Goal: Task Accomplishment & Management: Manage account settings

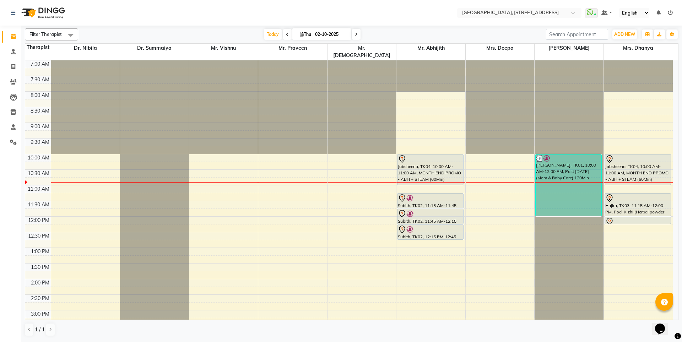
click at [286, 34] on icon at bounding box center [287, 34] width 3 height 4
type input "01-10-2025"
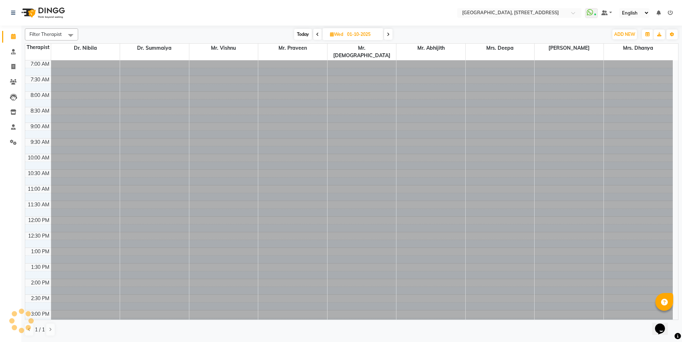
scroll to position [94, 0]
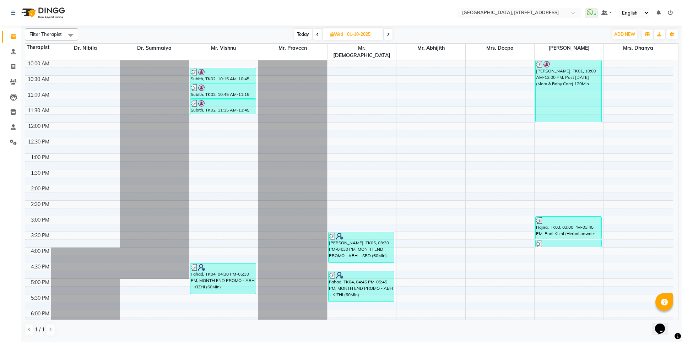
click at [336, 31] on span "[DATE]" at bounding box center [352, 34] width 61 height 12
click at [344, 33] on span "Wed" at bounding box center [336, 34] width 17 height 5
select select "10"
select select "2025"
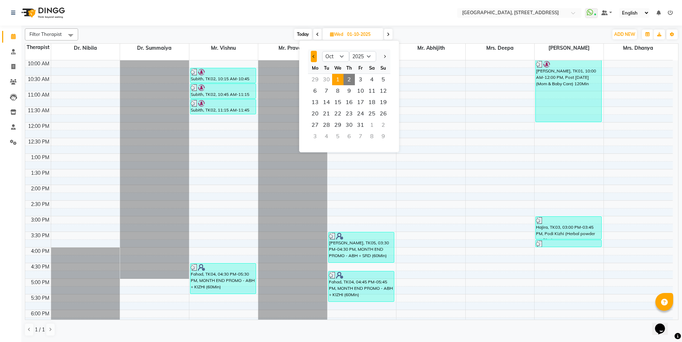
click at [312, 58] on button "Previous month" at bounding box center [314, 56] width 6 height 11
select select "9"
click at [326, 123] on span "30" at bounding box center [326, 124] width 11 height 11
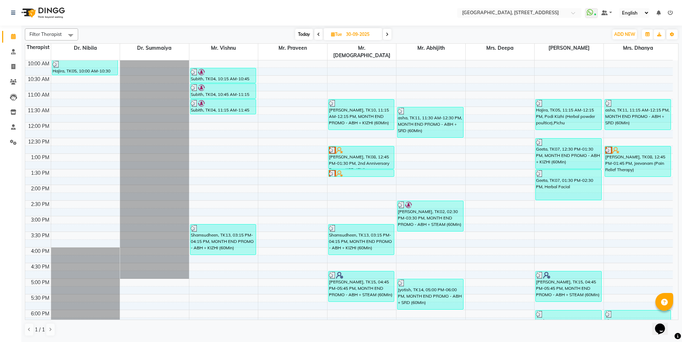
click at [384, 34] on span at bounding box center [387, 34] width 9 height 11
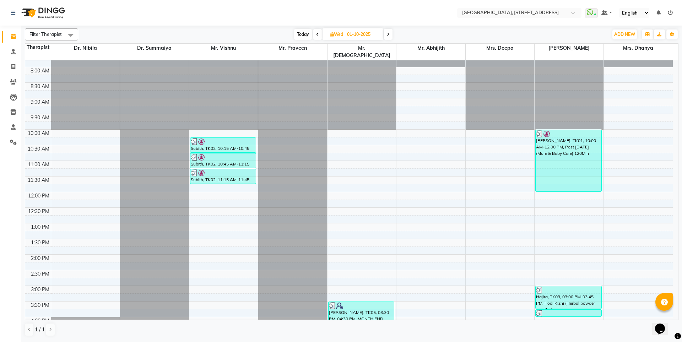
scroll to position [23, 0]
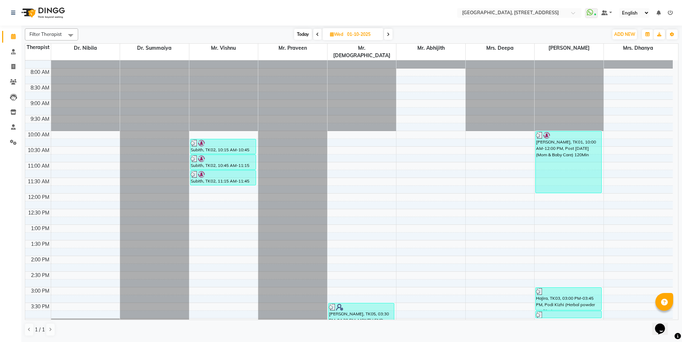
click at [316, 34] on icon at bounding box center [317, 34] width 3 height 4
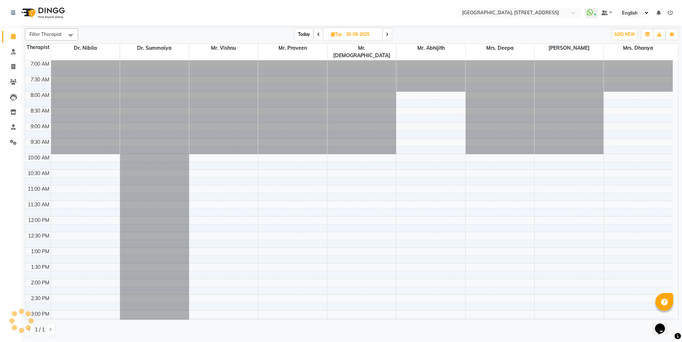
scroll to position [94, 0]
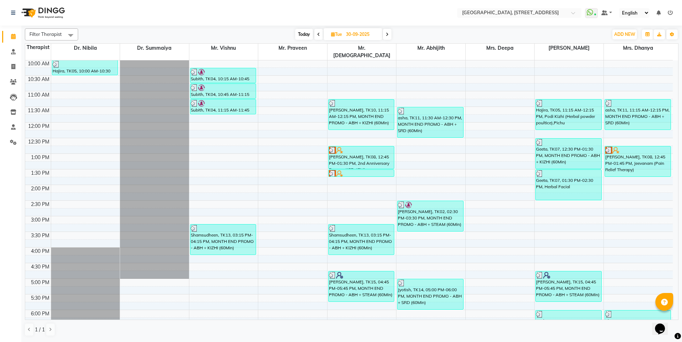
click at [317, 33] on icon at bounding box center [318, 34] width 3 height 4
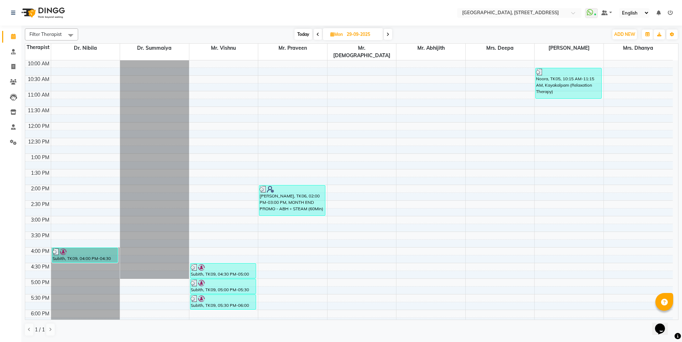
click at [320, 33] on span at bounding box center [317, 34] width 9 height 11
type input "28-09-2025"
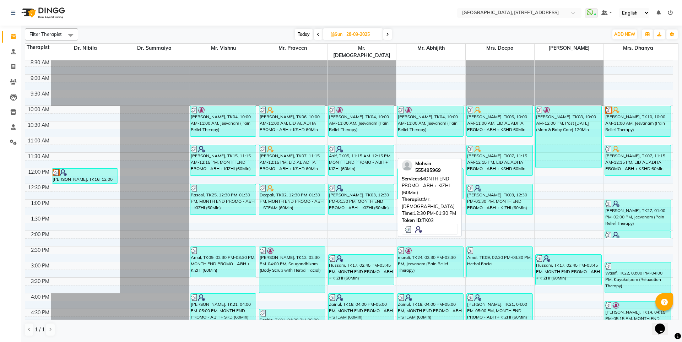
scroll to position [0, 0]
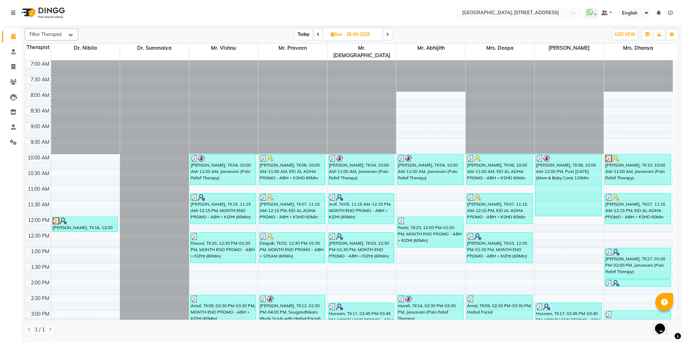
click at [351, 34] on input "28-09-2025" at bounding box center [362, 34] width 36 height 11
select select "9"
select select "2025"
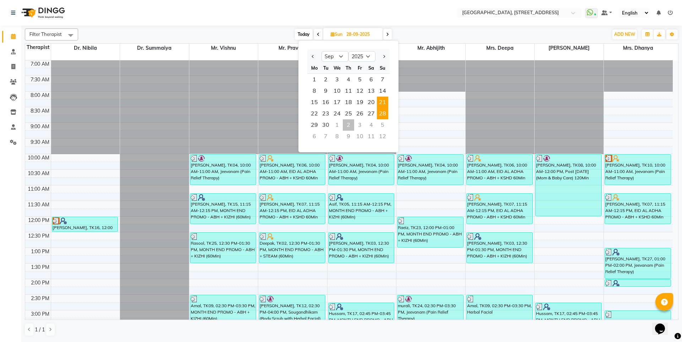
click at [380, 99] on span "21" at bounding box center [382, 102] width 11 height 11
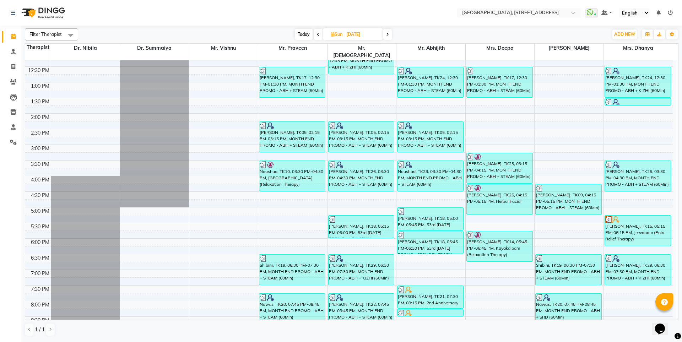
scroll to position [233, 0]
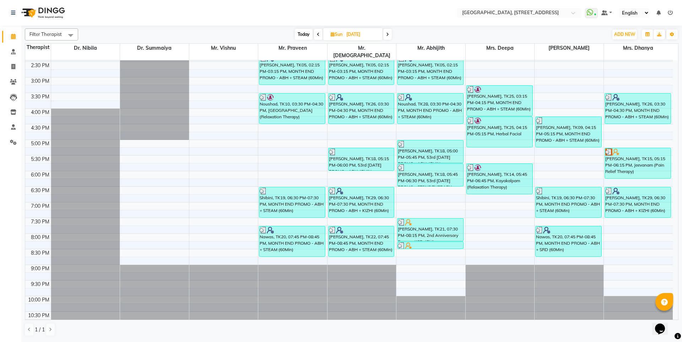
click at [318, 35] on icon at bounding box center [318, 34] width 3 height 4
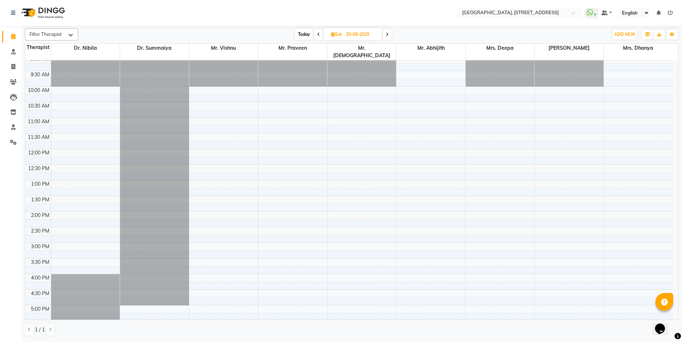
scroll to position [55, 0]
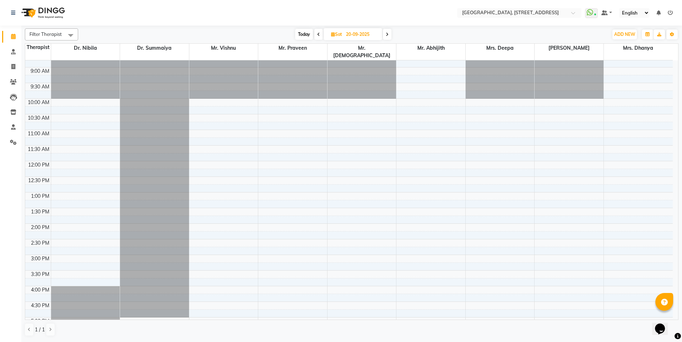
click at [320, 35] on span at bounding box center [318, 34] width 9 height 11
type input "19-09-2025"
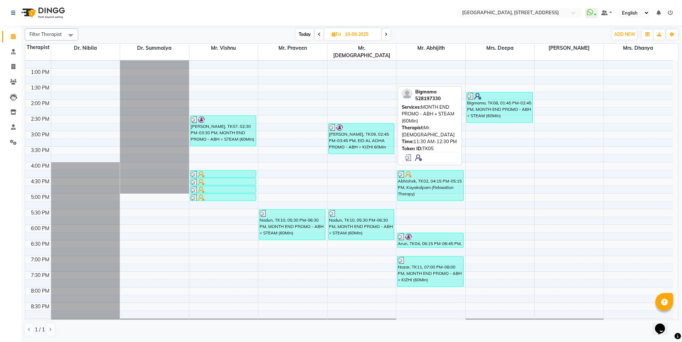
scroll to position [213, 0]
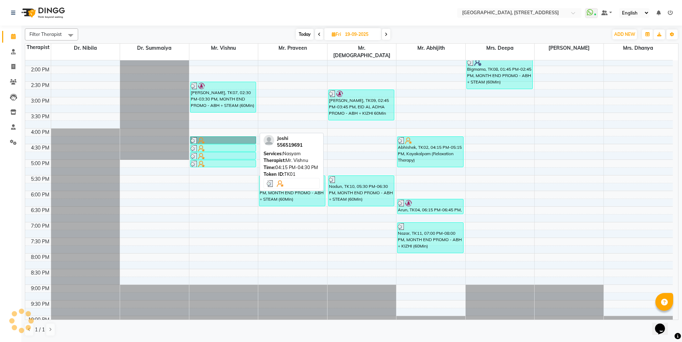
drag, startPoint x: 234, startPoint y: 135, endPoint x: 229, endPoint y: 133, distance: 4.5
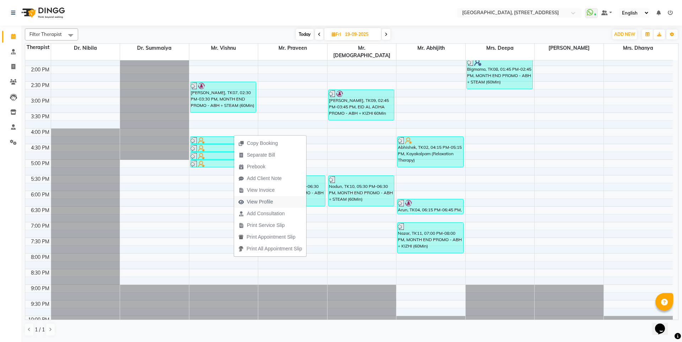
click at [265, 201] on span "View Profile" at bounding box center [260, 201] width 26 height 7
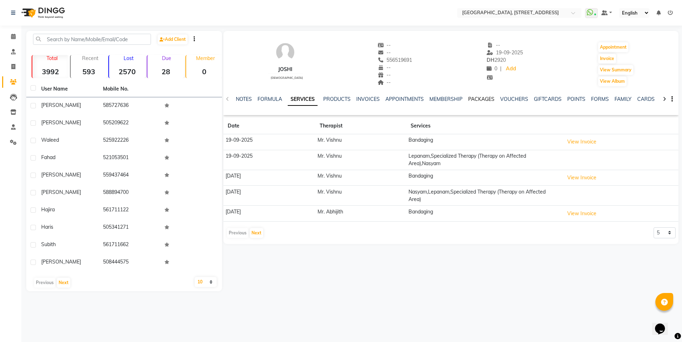
click at [481, 100] on link "PACKAGES" at bounding box center [481, 99] width 26 height 6
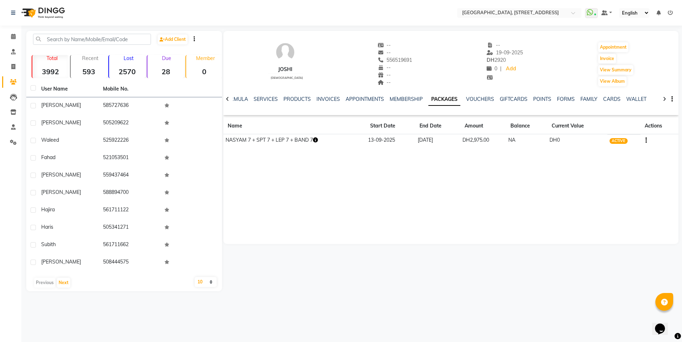
click at [317, 140] on icon "button" at bounding box center [315, 139] width 5 height 5
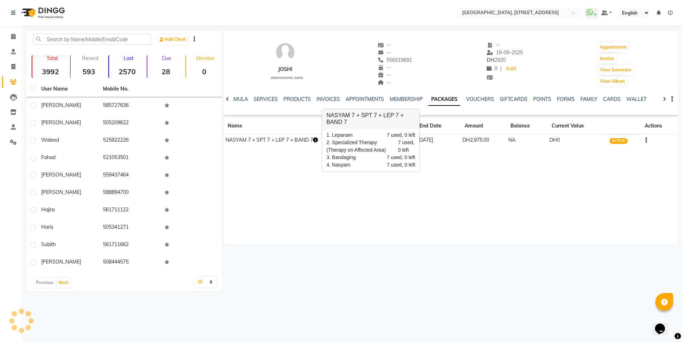
click at [293, 153] on div "Joshi [DEMOGRAPHIC_DATA] -- -- 556519691 -- -- -- -- [DATE] DH 2920 0 | Add App…" at bounding box center [450, 137] width 455 height 213
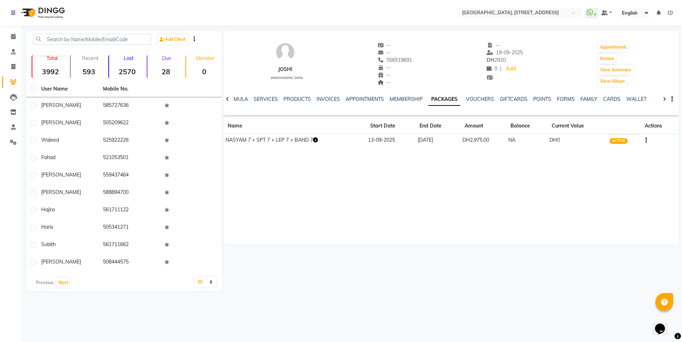
click at [644, 138] on button "button" at bounding box center [644, 139] width 4 height 7
click at [624, 139] on div "Redemption History" at bounding box center [611, 140] width 47 height 9
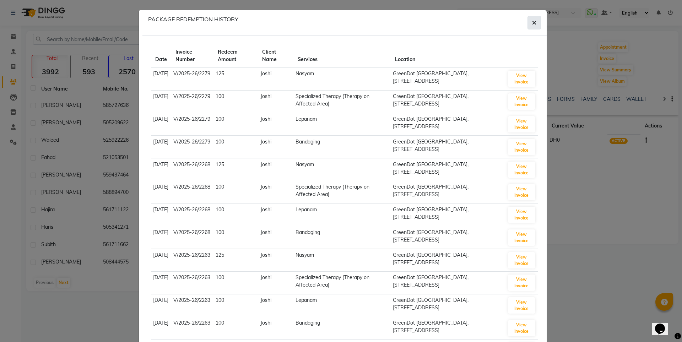
click at [532, 26] on span "button" at bounding box center [534, 22] width 4 height 7
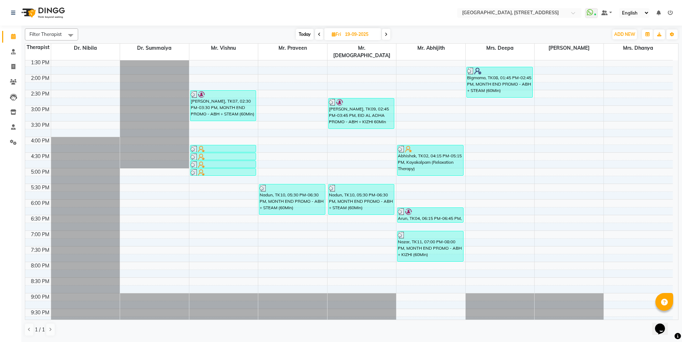
scroll to position [213, 0]
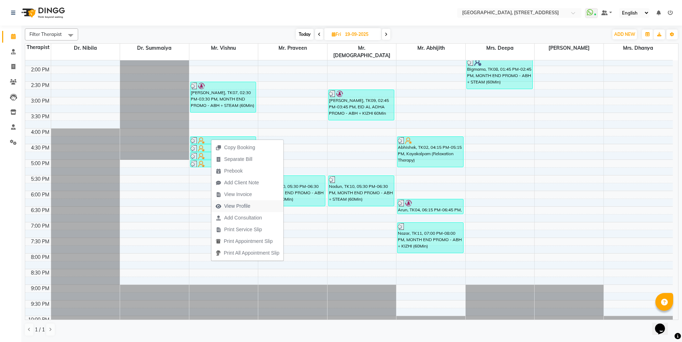
click at [232, 204] on span "View Profile" at bounding box center [237, 205] width 26 height 7
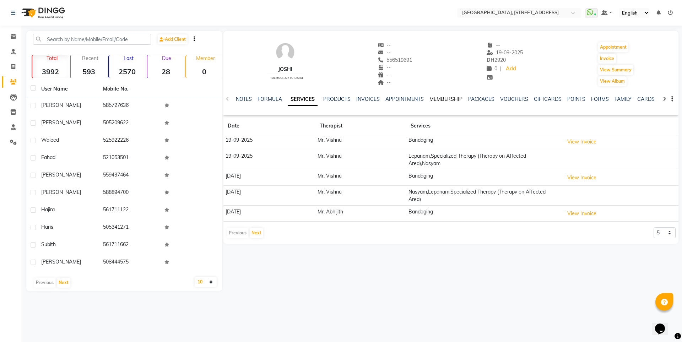
click at [448, 101] on link "MEMBERSHIP" at bounding box center [445, 99] width 33 height 6
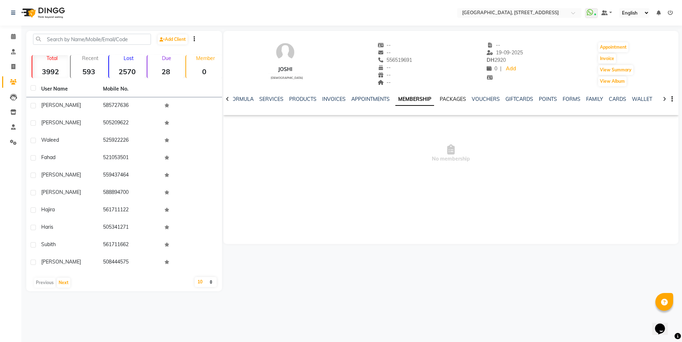
click at [448, 101] on link "PACKAGES" at bounding box center [453, 99] width 26 height 6
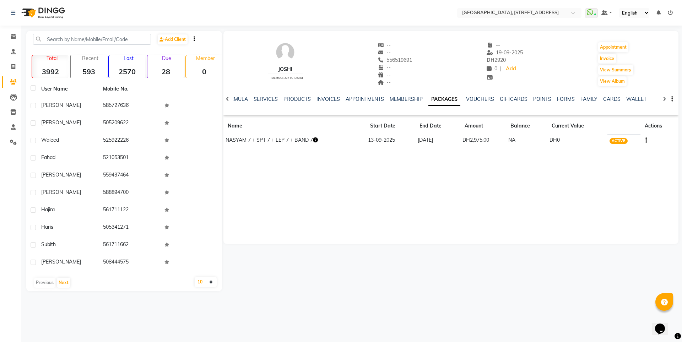
click at [645, 139] on button "button" at bounding box center [644, 139] width 4 height 7
click at [540, 185] on div "Joshi [DEMOGRAPHIC_DATA] -- -- 556519691 -- -- -- -- [DATE] DH 2920 0 | Add App…" at bounding box center [450, 137] width 455 height 213
click at [316, 140] on icon "button" at bounding box center [315, 139] width 5 height 5
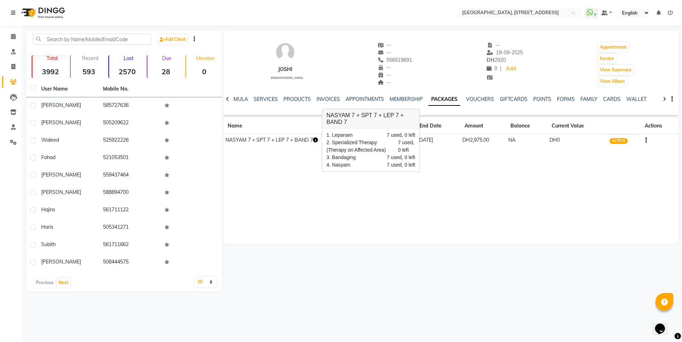
click at [399, 198] on div "Joshi [DEMOGRAPHIC_DATA] -- -- 556519691 -- -- -- -- [DATE] DH 2920 0 | Add App…" at bounding box center [450, 137] width 455 height 213
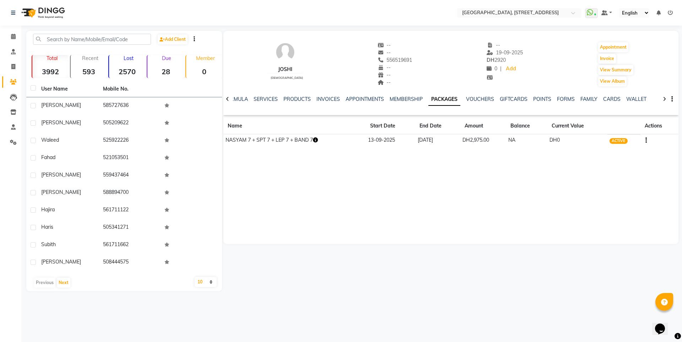
click at [644, 138] on button "button" at bounding box center [644, 139] width 4 height 7
click at [618, 139] on div "Redemption History" at bounding box center [611, 140] width 47 height 9
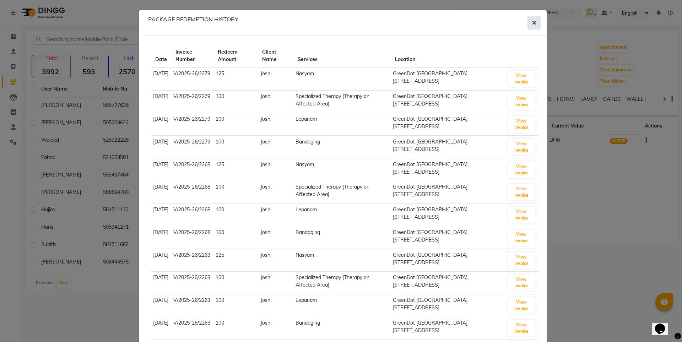
click at [527, 22] on button "button" at bounding box center [533, 22] width 13 height 13
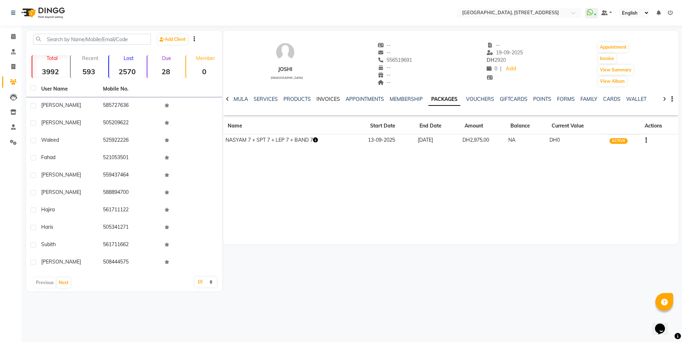
click at [323, 100] on link "INVOICES" at bounding box center [327, 99] width 23 height 6
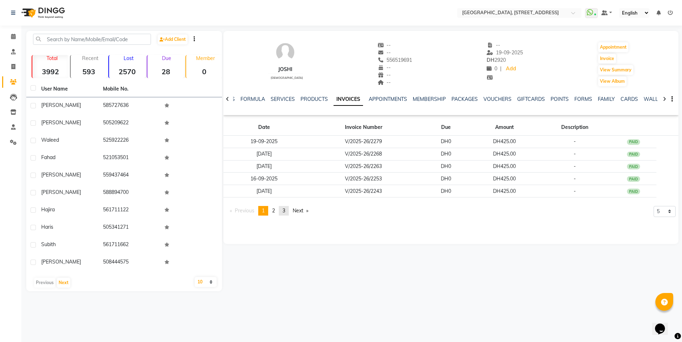
click at [285, 210] on span "3" at bounding box center [283, 210] width 3 height 6
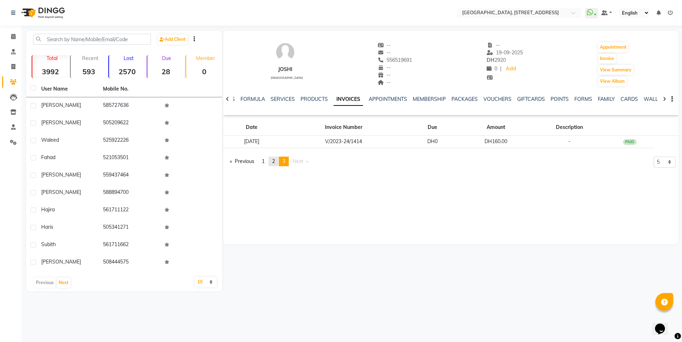
click at [272, 159] on link "page 2" at bounding box center [273, 162] width 10 height 10
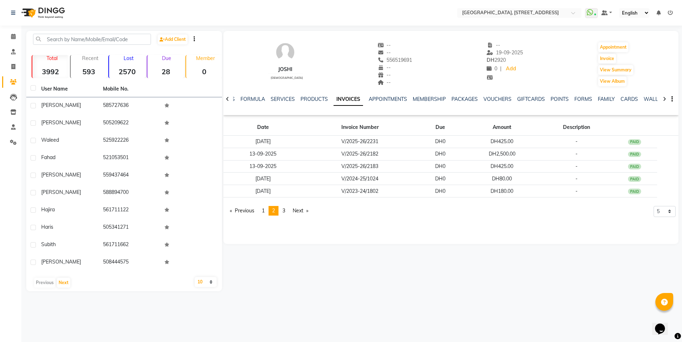
click at [225, 100] on div at bounding box center [227, 99] width 8 height 14
click at [10, 38] on span at bounding box center [13, 37] width 12 height 8
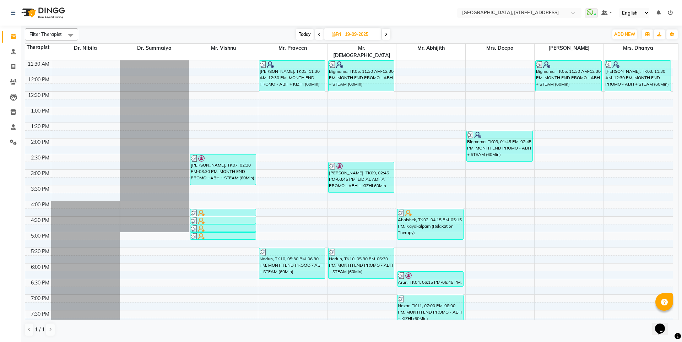
scroll to position [142, 0]
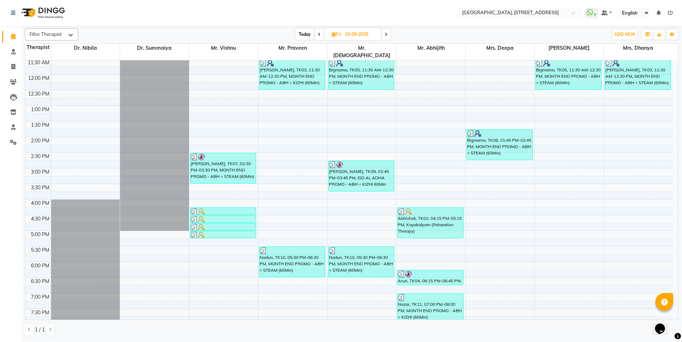
click at [305, 34] on span "Today" at bounding box center [305, 34] width 18 height 11
type input "02-10-2025"
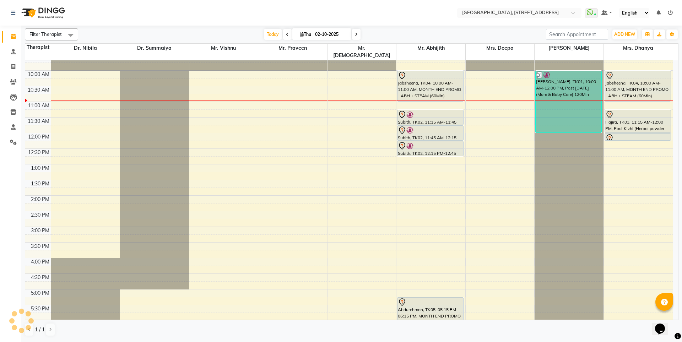
scroll to position [94, 0]
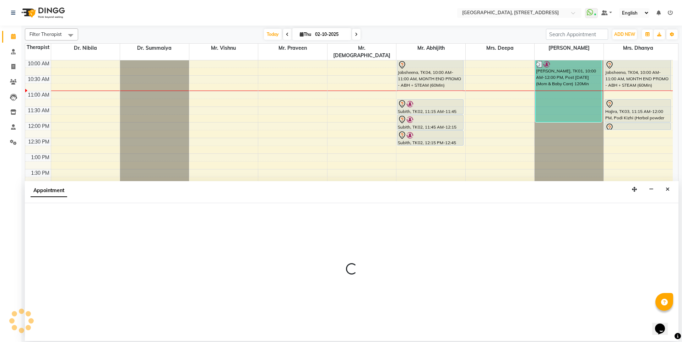
select select "48850"
select select "tentative"
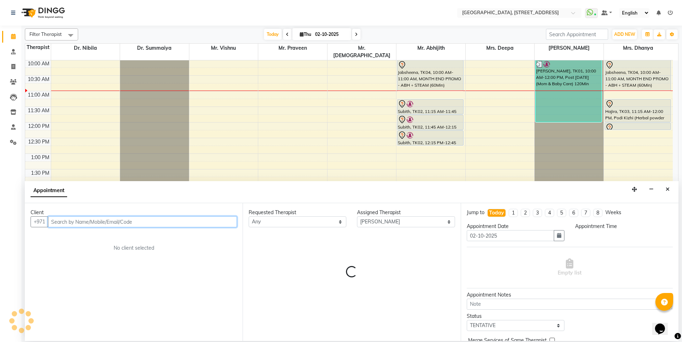
select select "870"
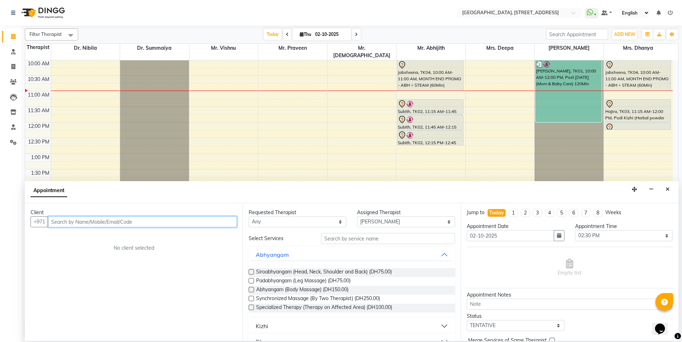
click at [71, 224] on input "text" at bounding box center [142, 221] width 189 height 11
type input "506990629"
click at [670, 187] on button "Close" at bounding box center [667, 189] width 10 height 11
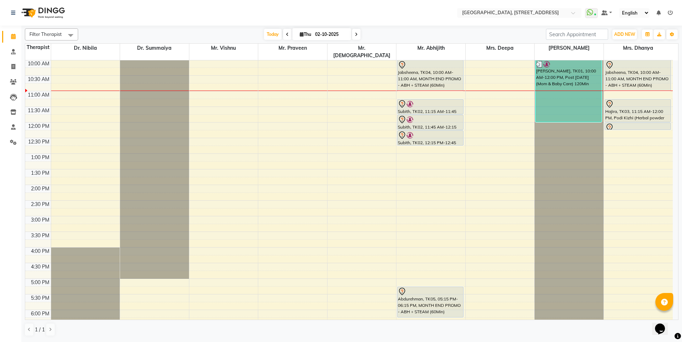
click at [316, 31] on input "02-10-2025" at bounding box center [331, 34] width 36 height 11
select select "10"
select select "2025"
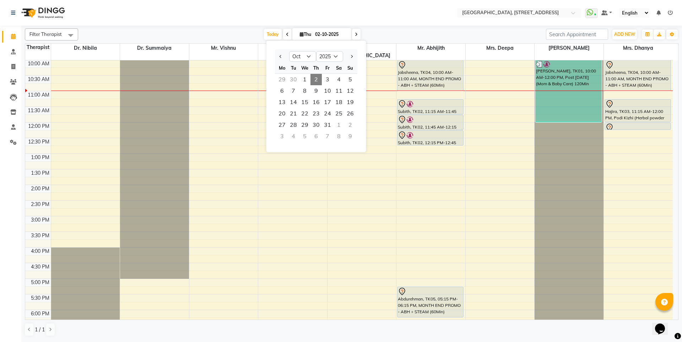
click at [279, 80] on div "29" at bounding box center [281, 79] width 11 height 11
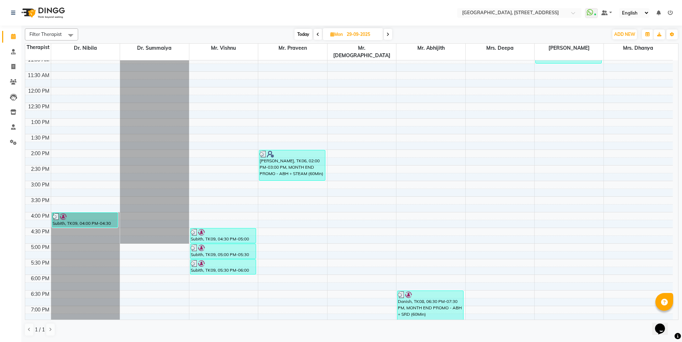
scroll to position [165, 0]
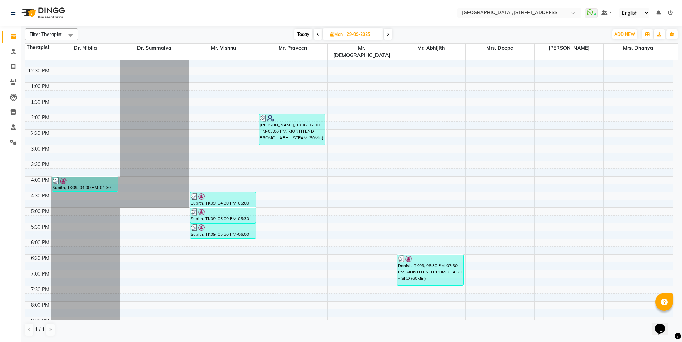
click at [317, 33] on icon at bounding box center [317, 34] width 3 height 4
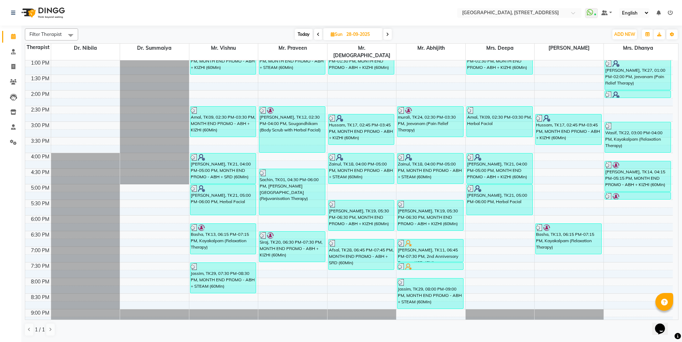
scroll to position [233, 0]
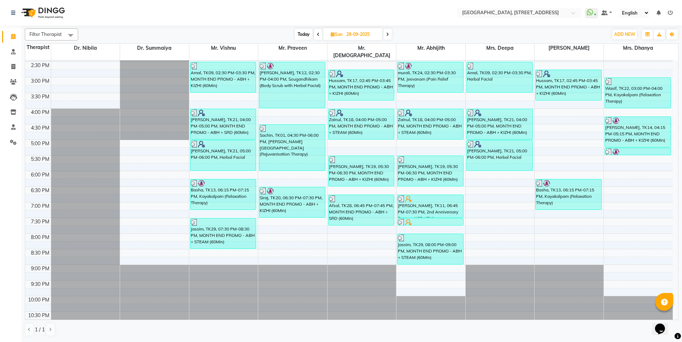
click at [316, 36] on span at bounding box center [318, 34] width 9 height 11
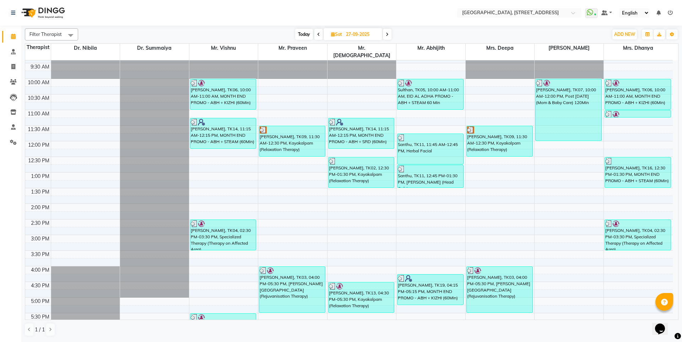
scroll to position [59, 0]
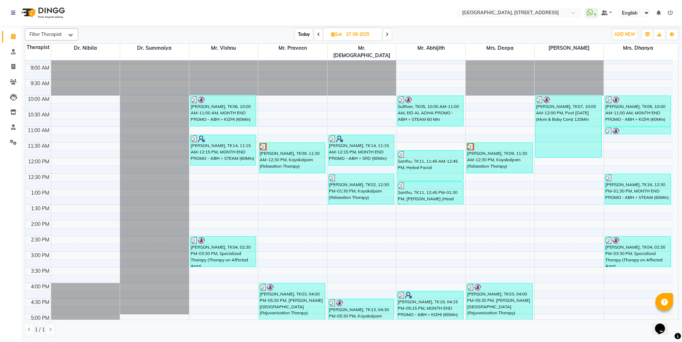
click at [384, 33] on span at bounding box center [387, 34] width 9 height 11
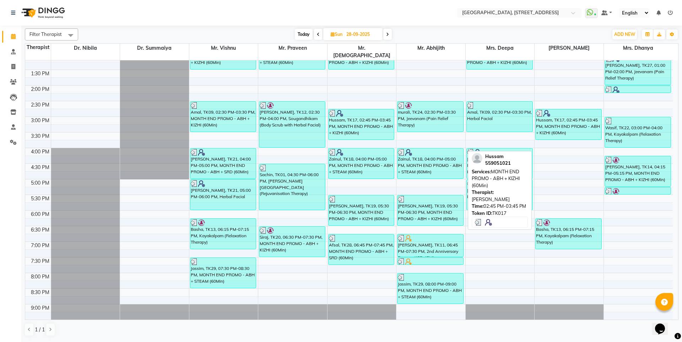
scroll to position [196, 0]
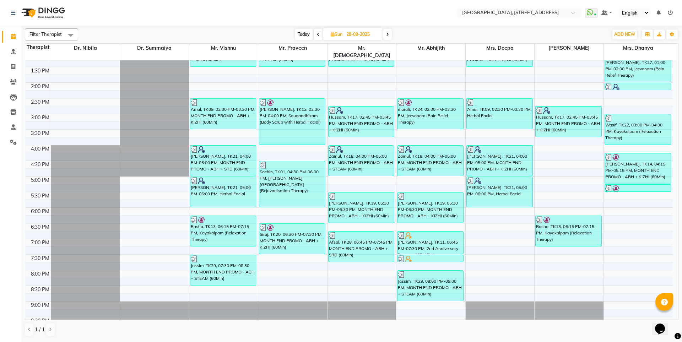
click at [387, 34] on icon at bounding box center [387, 34] width 3 height 4
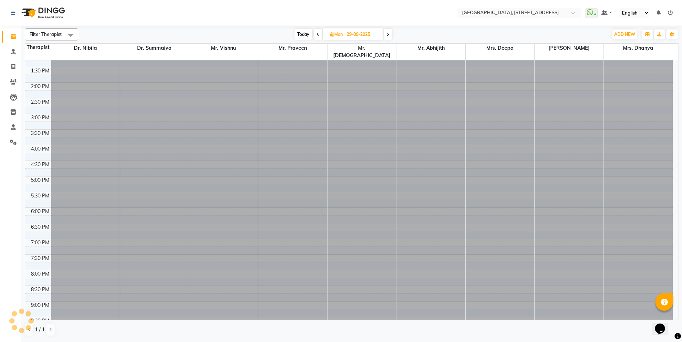
scroll to position [125, 0]
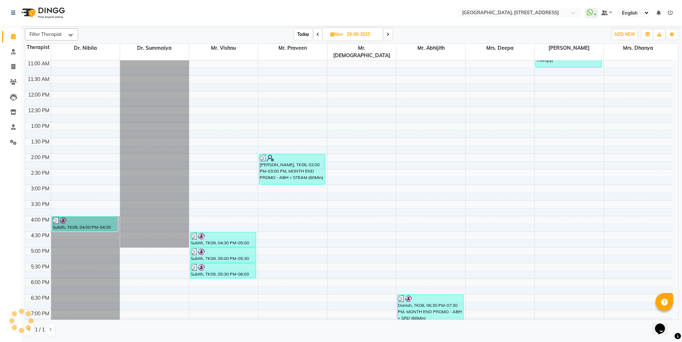
drag, startPoint x: 299, startPoint y: 36, endPoint x: 295, endPoint y: 36, distance: 3.9
click at [296, 36] on span "Today" at bounding box center [303, 34] width 18 height 11
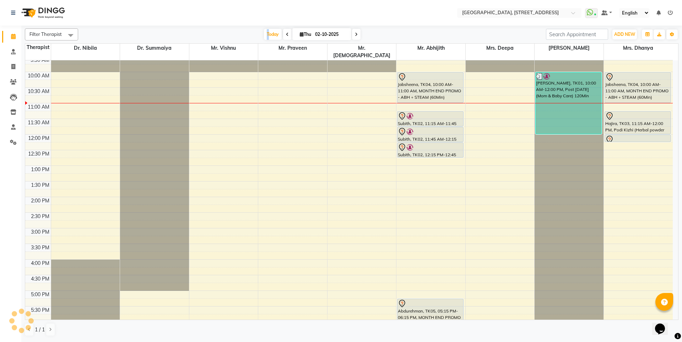
scroll to position [54, 0]
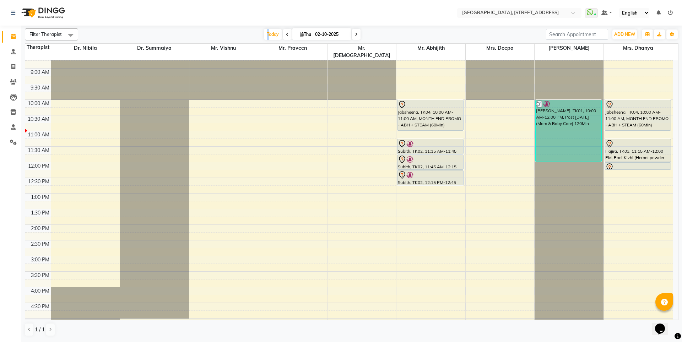
click at [239, 33] on div "Today Thu 02-10-2025" at bounding box center [312, 34] width 460 height 11
click at [286, 34] on icon at bounding box center [287, 34] width 3 height 4
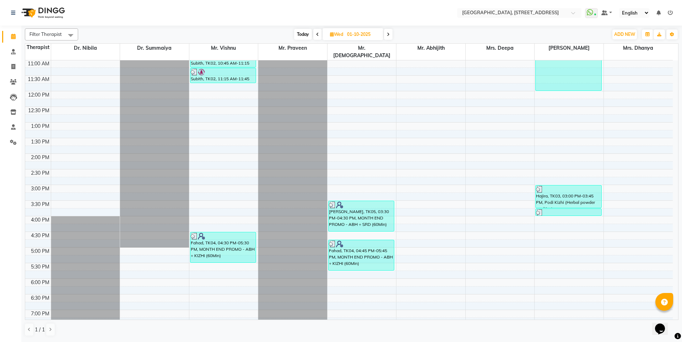
click at [317, 34] on icon at bounding box center [317, 34] width 3 height 4
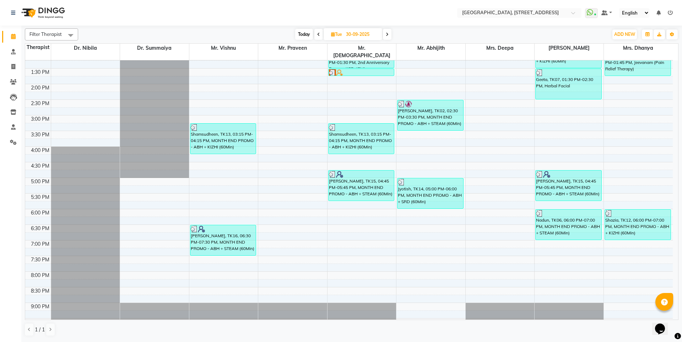
scroll to position [233, 0]
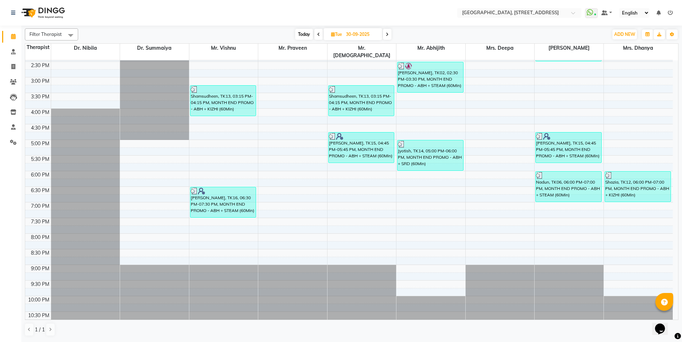
click at [318, 36] on icon at bounding box center [318, 34] width 3 height 4
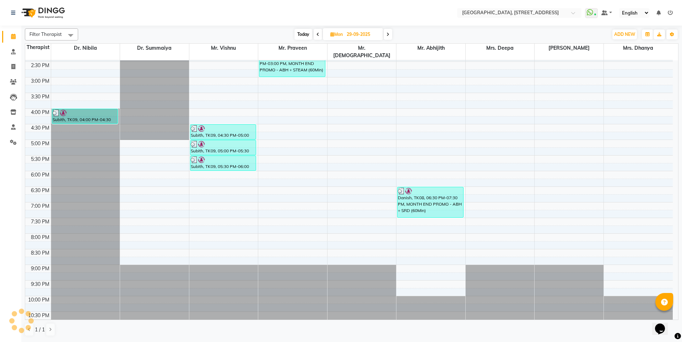
click at [317, 35] on icon at bounding box center [317, 34] width 3 height 4
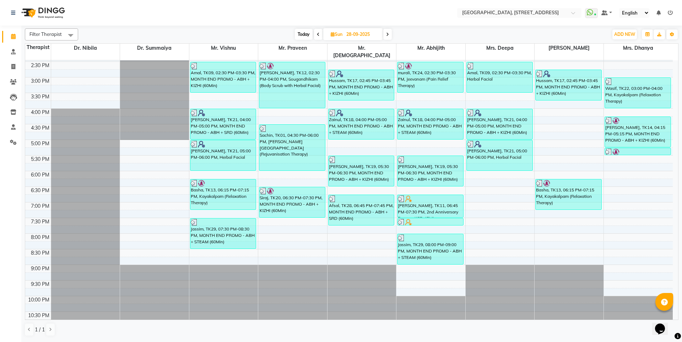
click at [315, 31] on span at bounding box center [318, 34] width 9 height 11
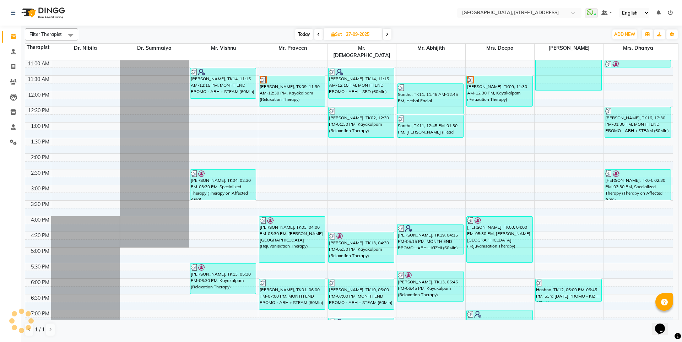
scroll to position [232, 0]
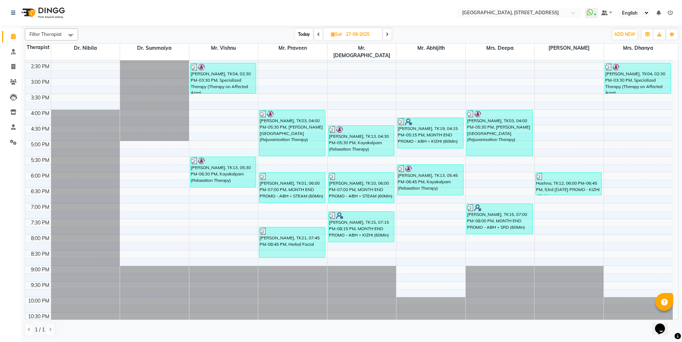
click at [306, 30] on span "Today" at bounding box center [304, 34] width 18 height 11
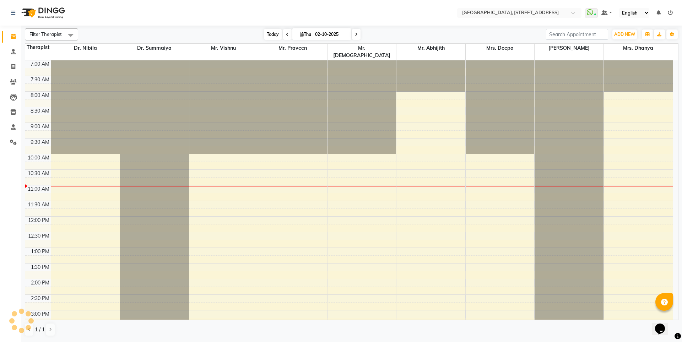
scroll to position [125, 0]
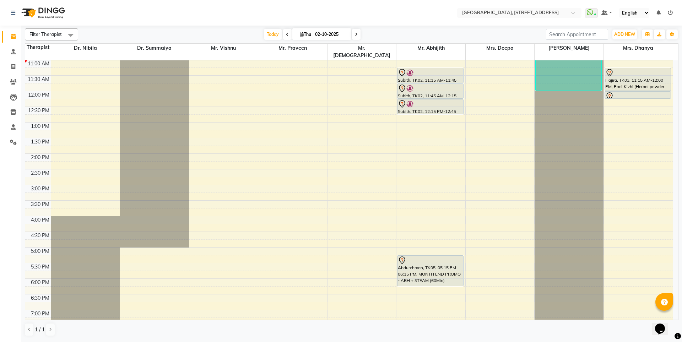
click at [283, 33] on span at bounding box center [287, 34] width 9 height 11
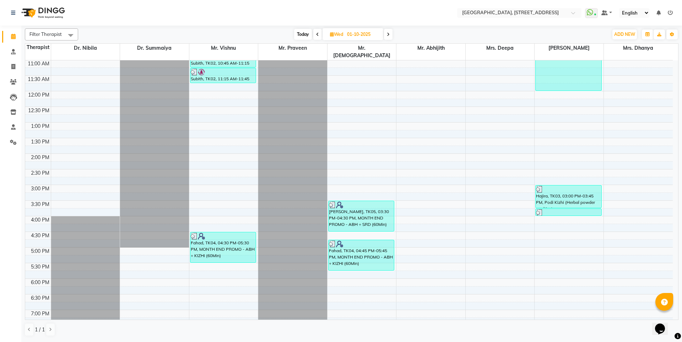
click at [317, 36] on span at bounding box center [317, 34] width 9 height 11
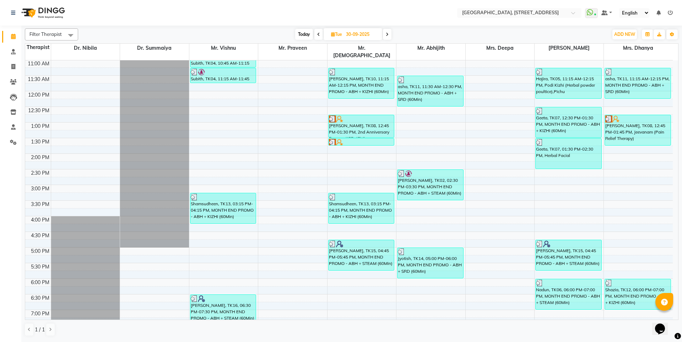
click at [317, 36] on icon at bounding box center [318, 34] width 3 height 4
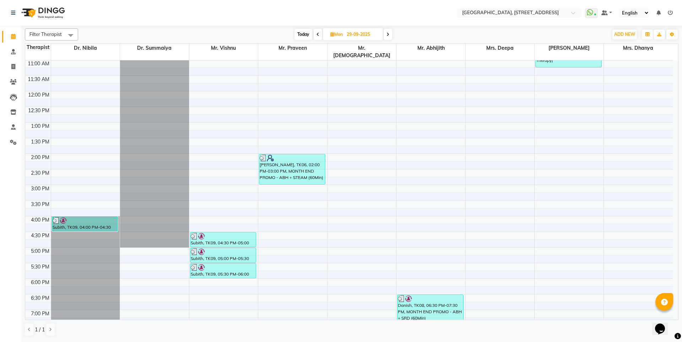
click at [317, 36] on icon at bounding box center [317, 34] width 3 height 4
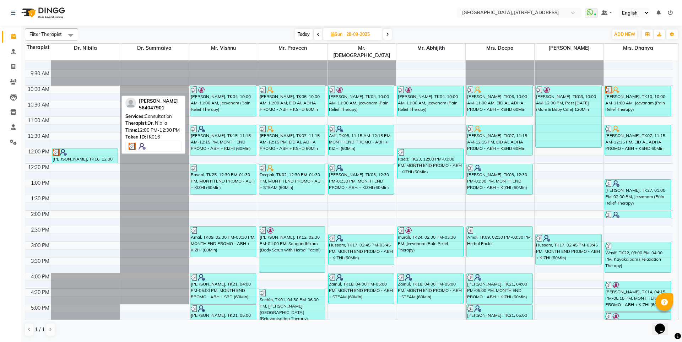
scroll to position [54, 0]
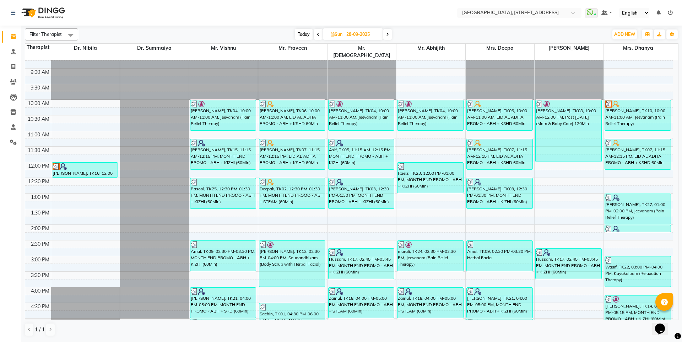
click at [302, 31] on span "Today" at bounding box center [304, 34] width 18 height 11
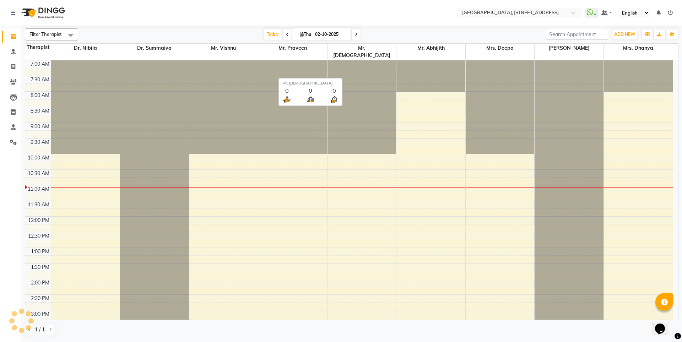
scroll to position [125, 0]
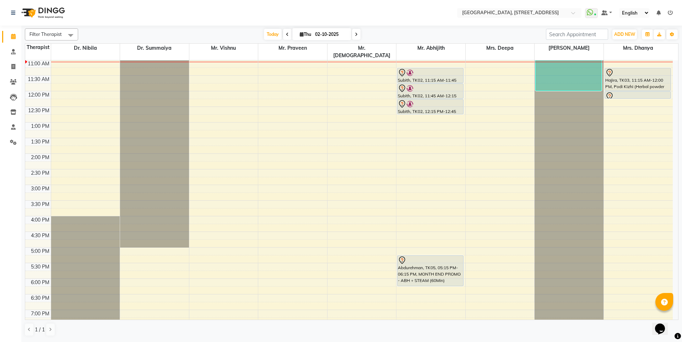
click at [286, 33] on icon at bounding box center [287, 34] width 3 height 4
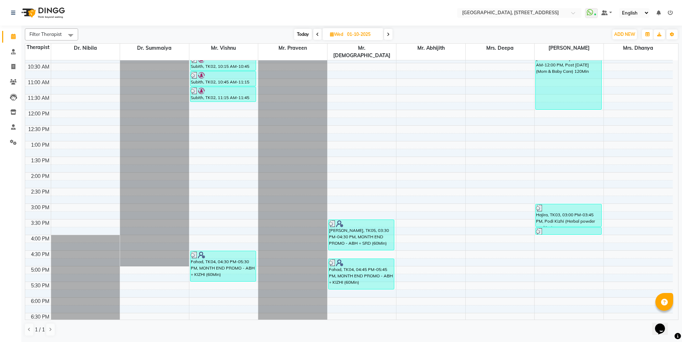
scroll to position [54, 0]
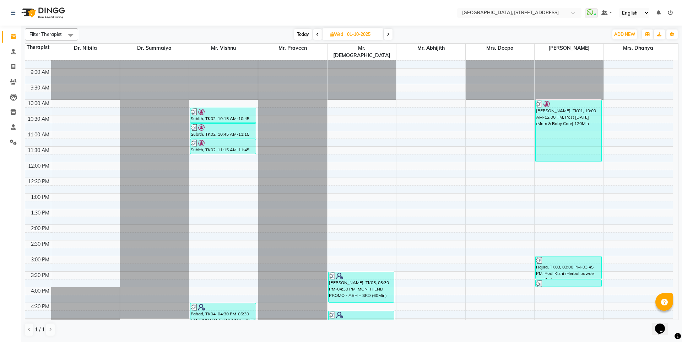
click at [318, 31] on span at bounding box center [317, 34] width 9 height 11
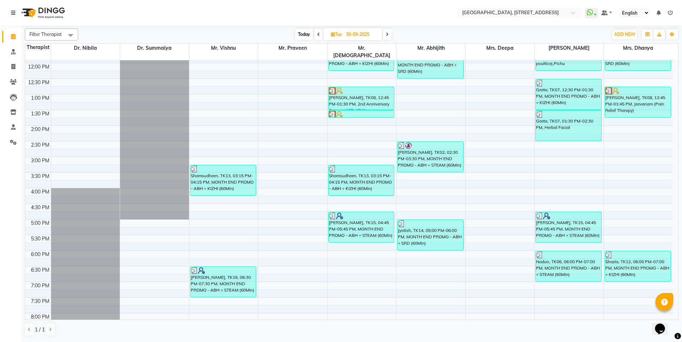
scroll to position [161, 0]
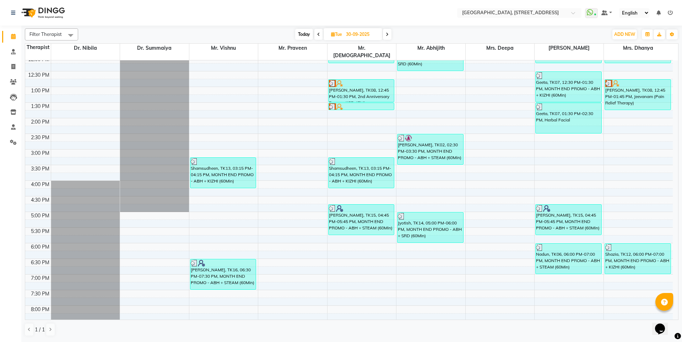
click at [306, 36] on span "Today" at bounding box center [304, 34] width 18 height 11
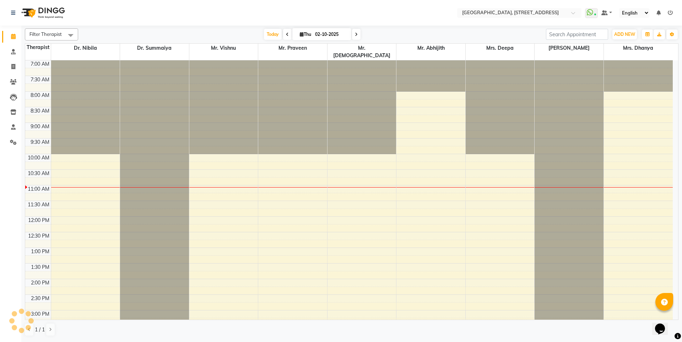
scroll to position [125, 0]
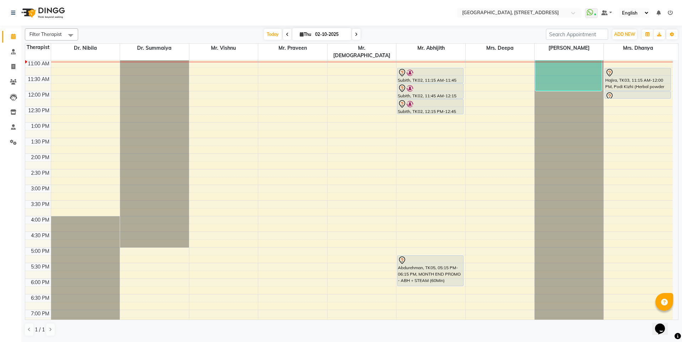
click at [286, 34] on icon at bounding box center [287, 34] width 3 height 4
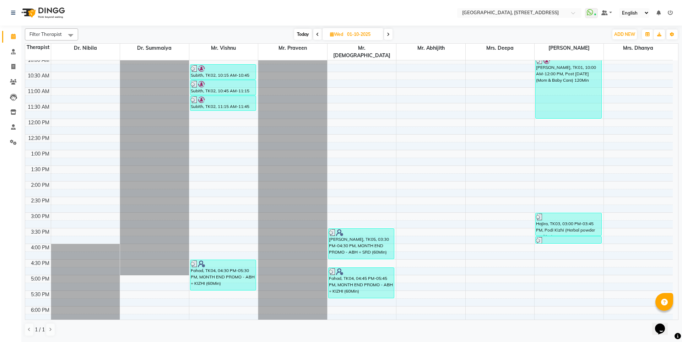
scroll to position [20, 0]
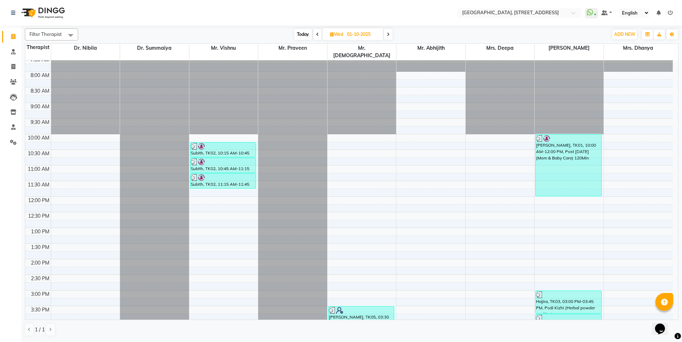
click at [390, 30] on span at bounding box center [388, 34] width 9 height 11
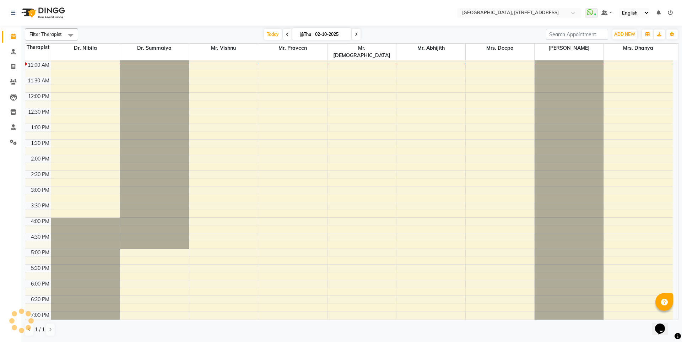
scroll to position [0, 0]
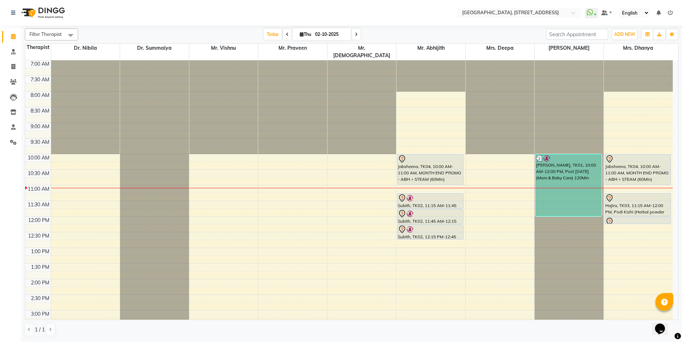
click at [283, 37] on span at bounding box center [287, 34] width 9 height 11
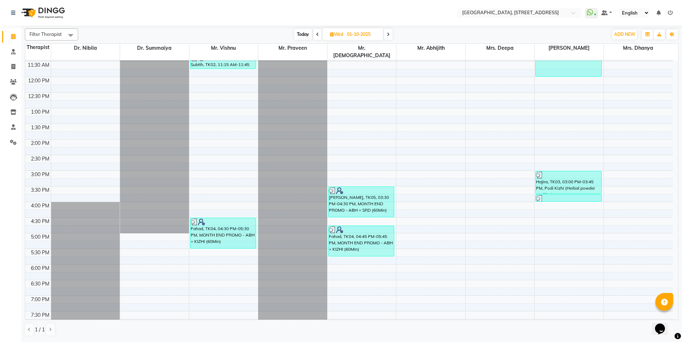
scroll to position [19, 0]
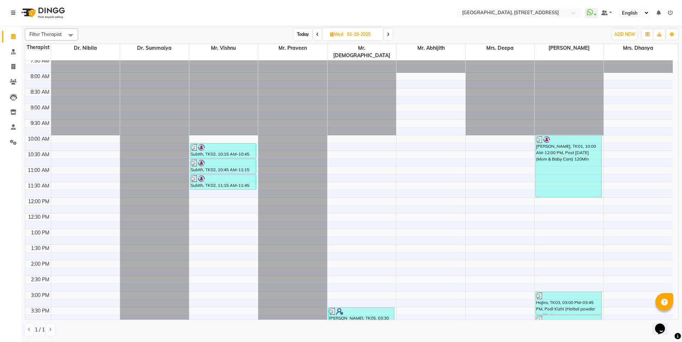
click at [389, 32] on span at bounding box center [388, 34] width 9 height 11
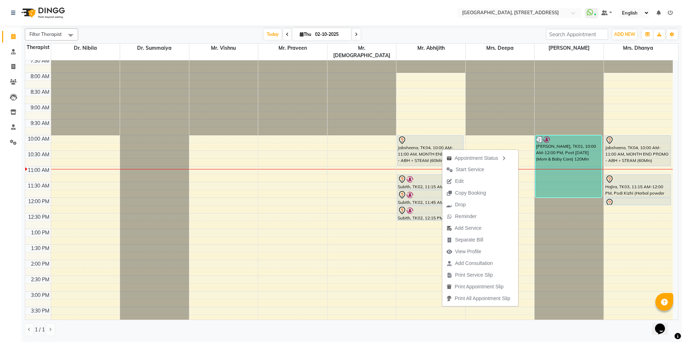
click at [383, 14] on nav "Select Location × [GEOGRAPHIC_DATA] E11 WhatsApp Status ✕ Status: Connected Mos…" at bounding box center [341, 13] width 682 height 26
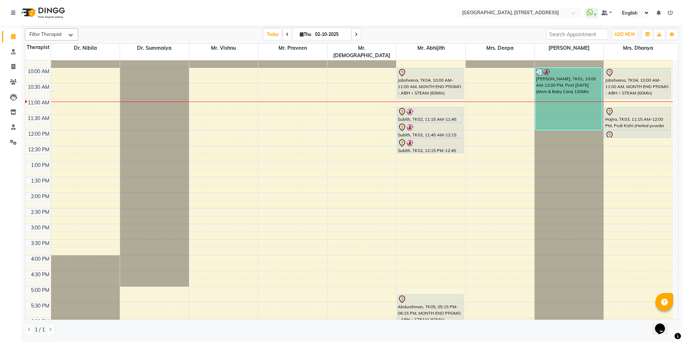
scroll to position [125, 0]
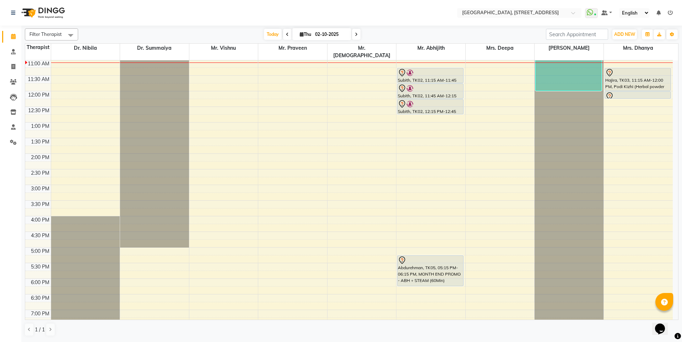
click at [284, 37] on span at bounding box center [287, 34] width 9 height 11
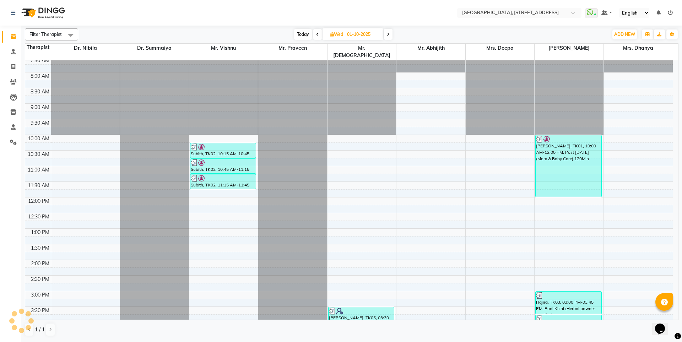
scroll to position [19, 0]
click at [317, 37] on span at bounding box center [317, 34] width 9 height 11
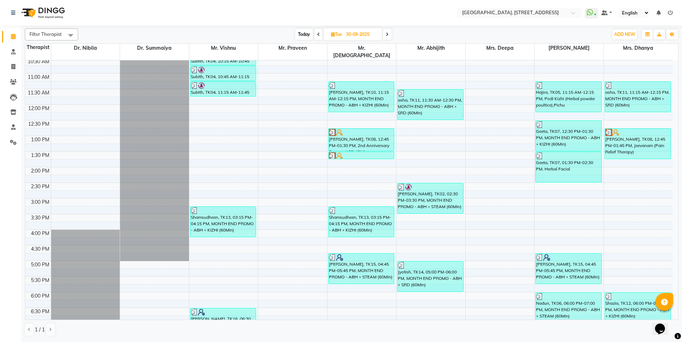
scroll to position [90, 0]
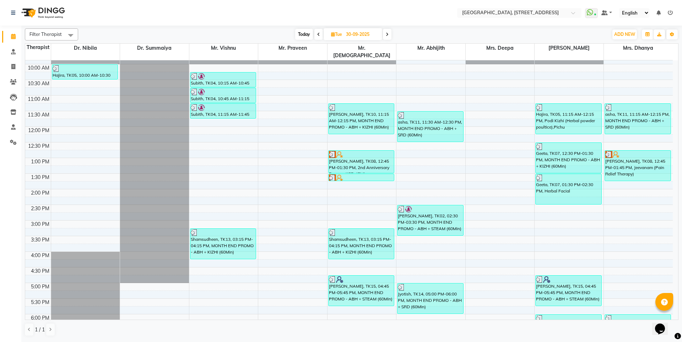
click at [389, 36] on span at bounding box center [387, 34] width 9 height 11
type input "01-10-2025"
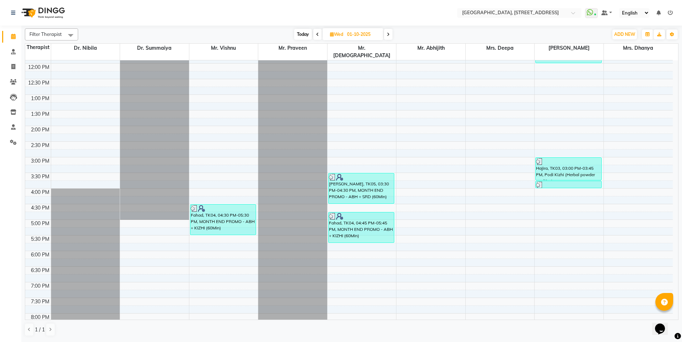
scroll to position [161, 0]
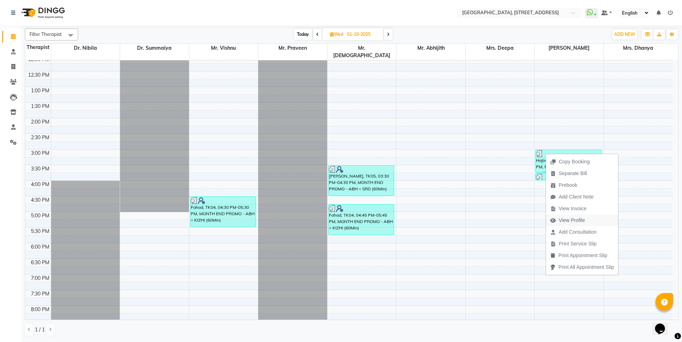
click at [563, 221] on span "View Profile" at bounding box center [571, 220] width 26 height 7
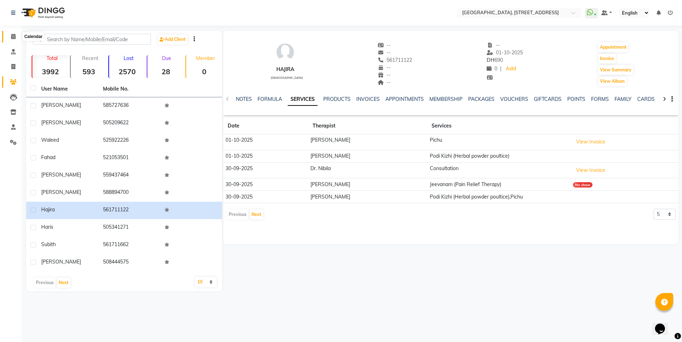
click at [12, 35] on icon at bounding box center [13, 36] width 5 height 5
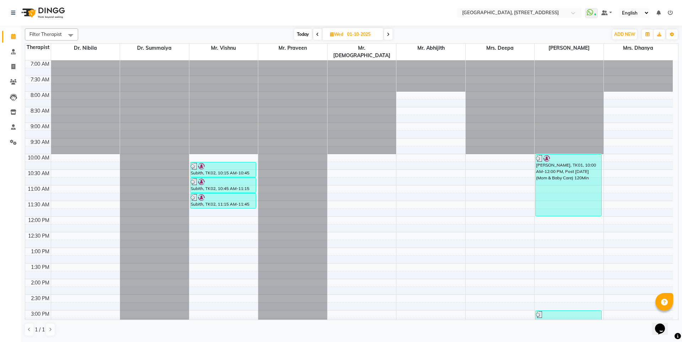
click at [300, 34] on span "Today" at bounding box center [303, 34] width 18 height 11
type input "02-10-2025"
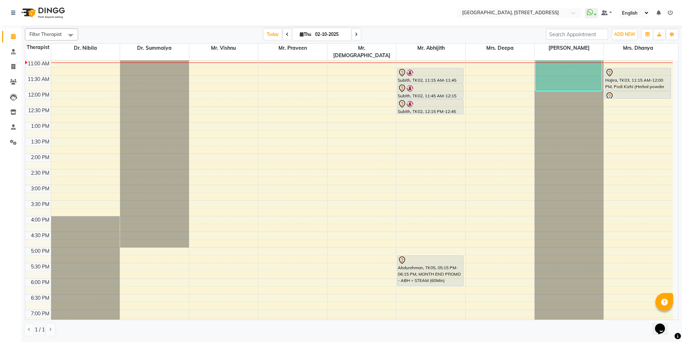
scroll to position [90, 0]
